Goal: Navigation & Orientation: Go to known website

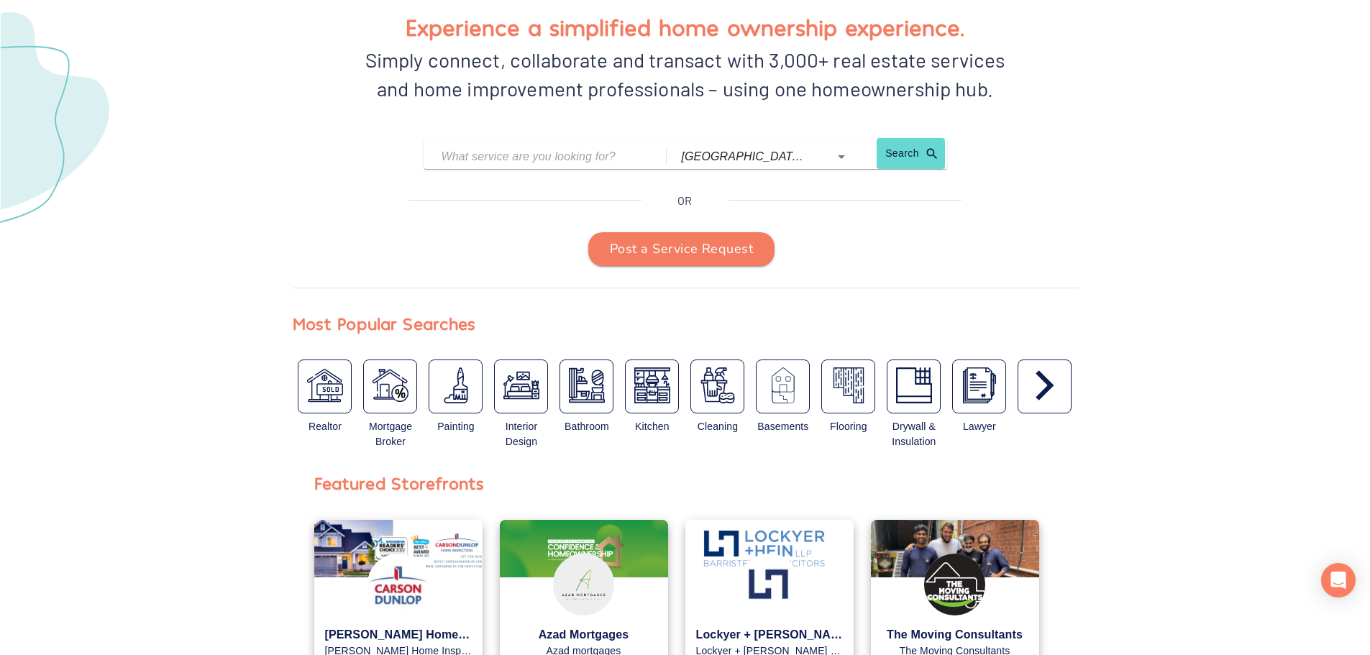
scroll to position [192, 0]
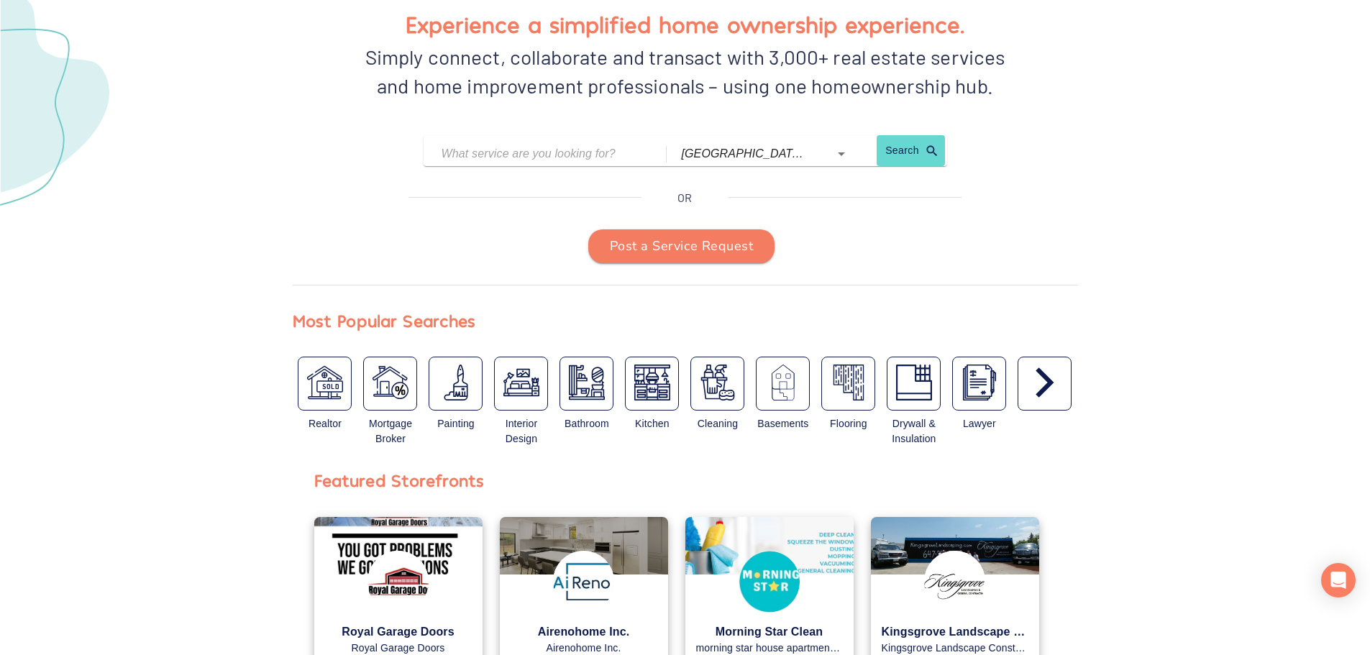
click at [1047, 383] on icon "button" at bounding box center [1044, 382] width 18 height 30
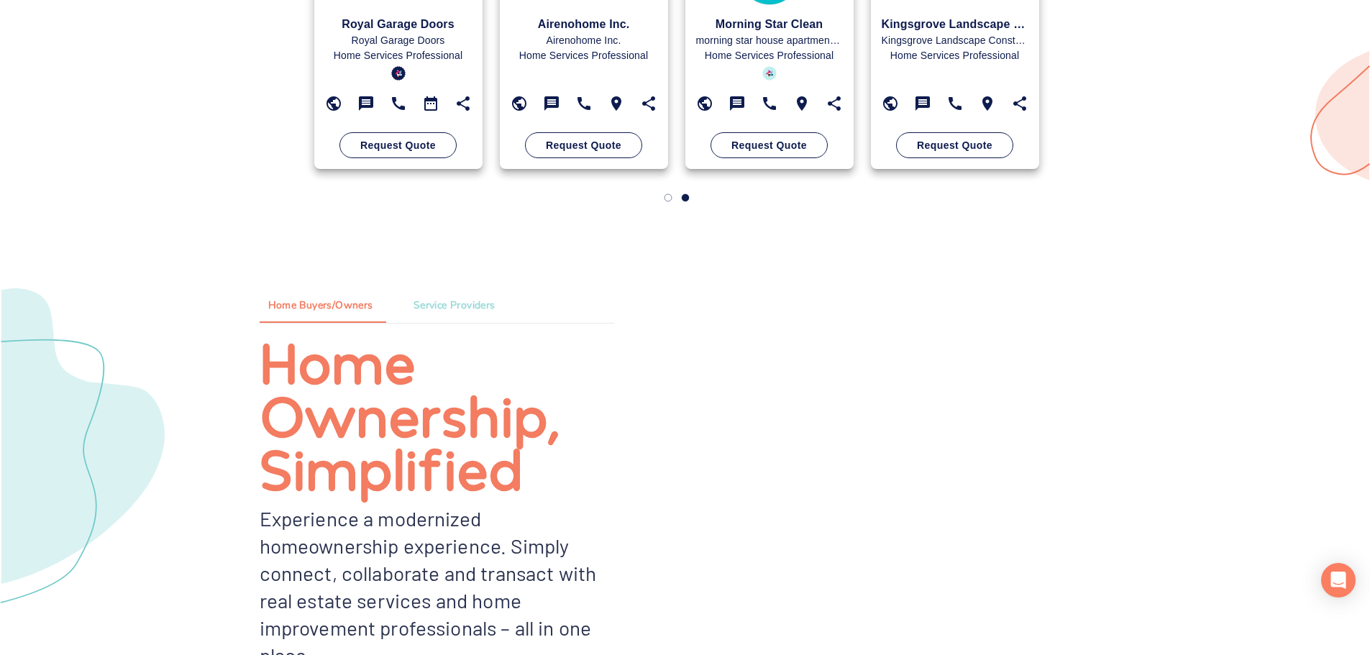
scroll to position [958, 0]
